Goal: Task Accomplishment & Management: Manage account settings

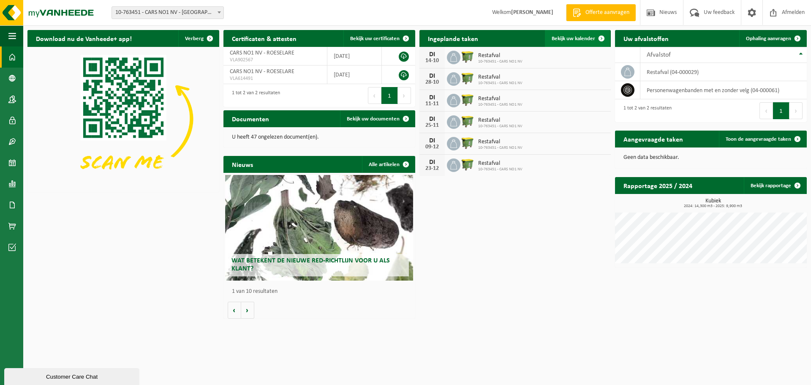
click at [566, 34] on link "Bekijk uw kalender" at bounding box center [577, 38] width 65 height 17
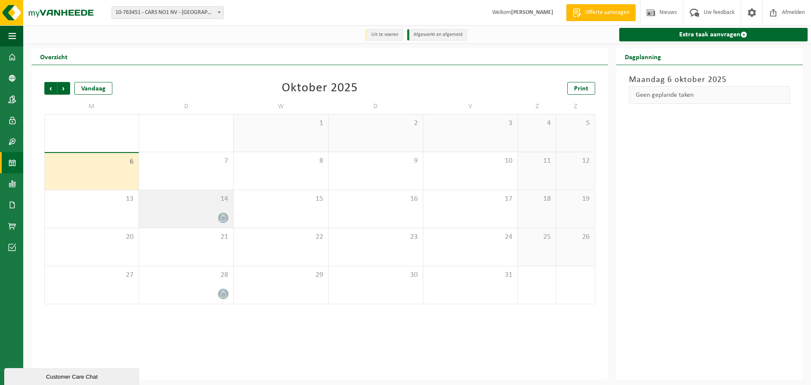
click at [208, 214] on div at bounding box center [186, 217] width 86 height 11
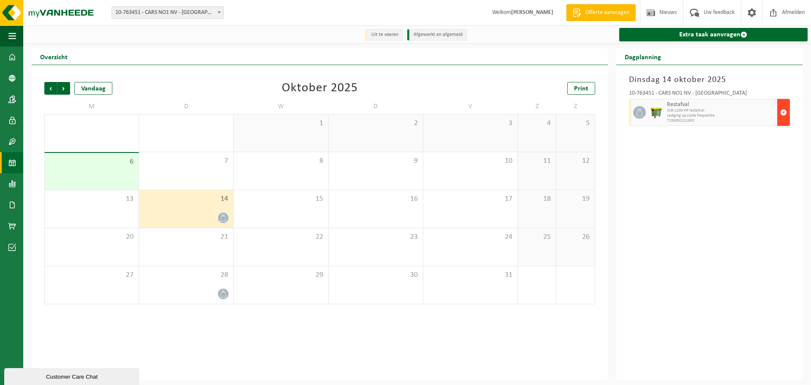
click at [784, 111] on span "button" at bounding box center [783, 112] width 7 height 17
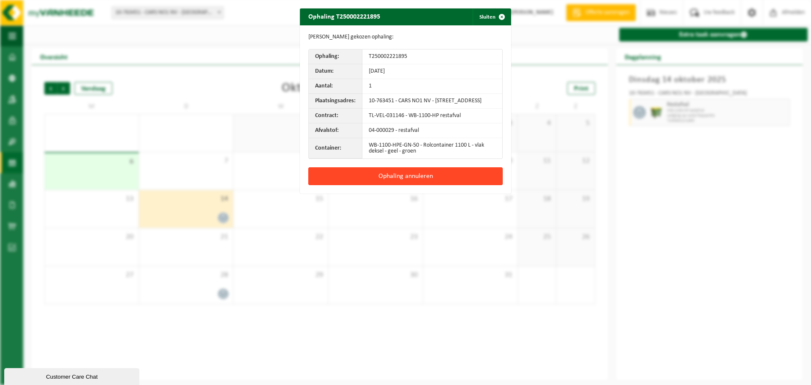
click at [378, 185] on button "Ophaling annuleren" at bounding box center [405, 176] width 194 height 18
